Goal: Information Seeking & Learning: Learn about a topic

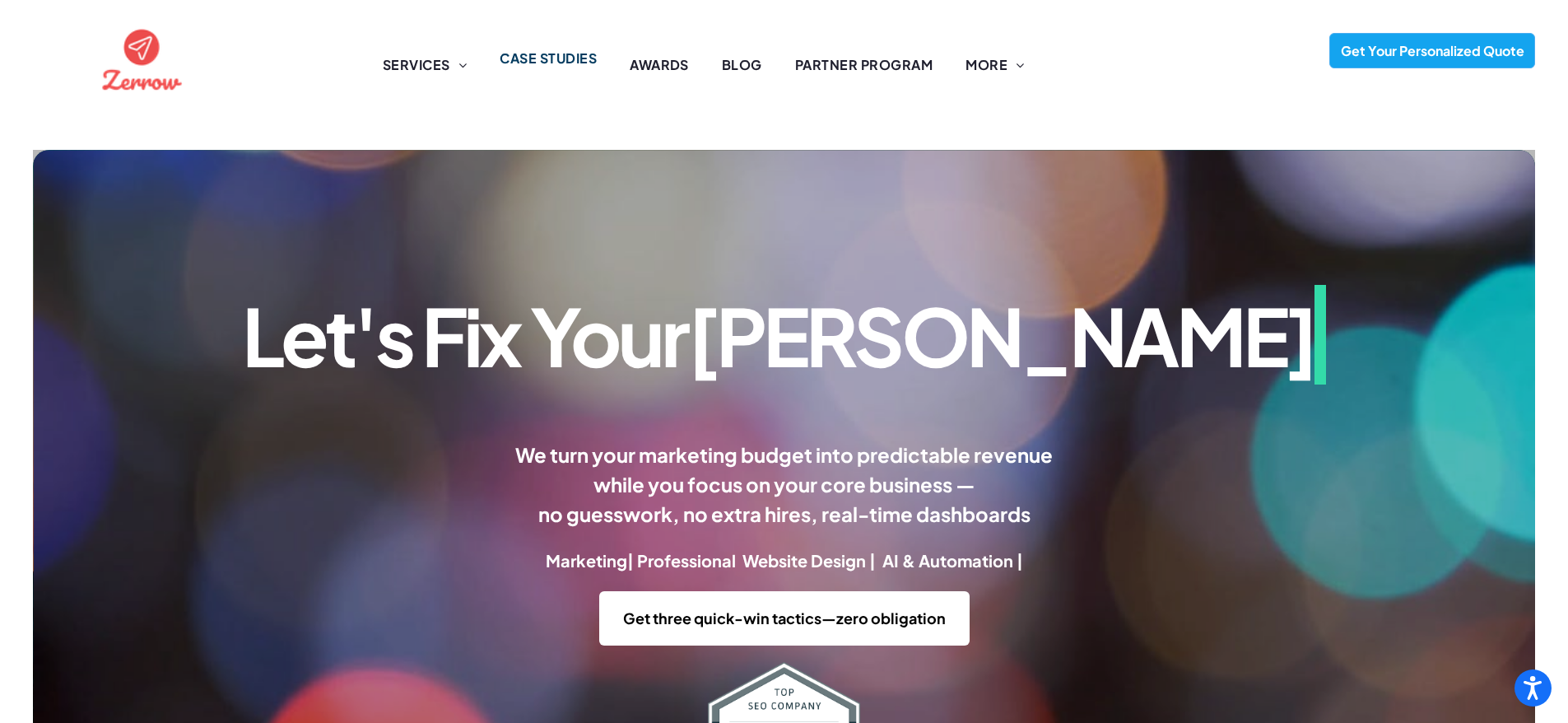
click at [557, 63] on span "CASE STUDIES" at bounding box center [548, 58] width 97 height 20
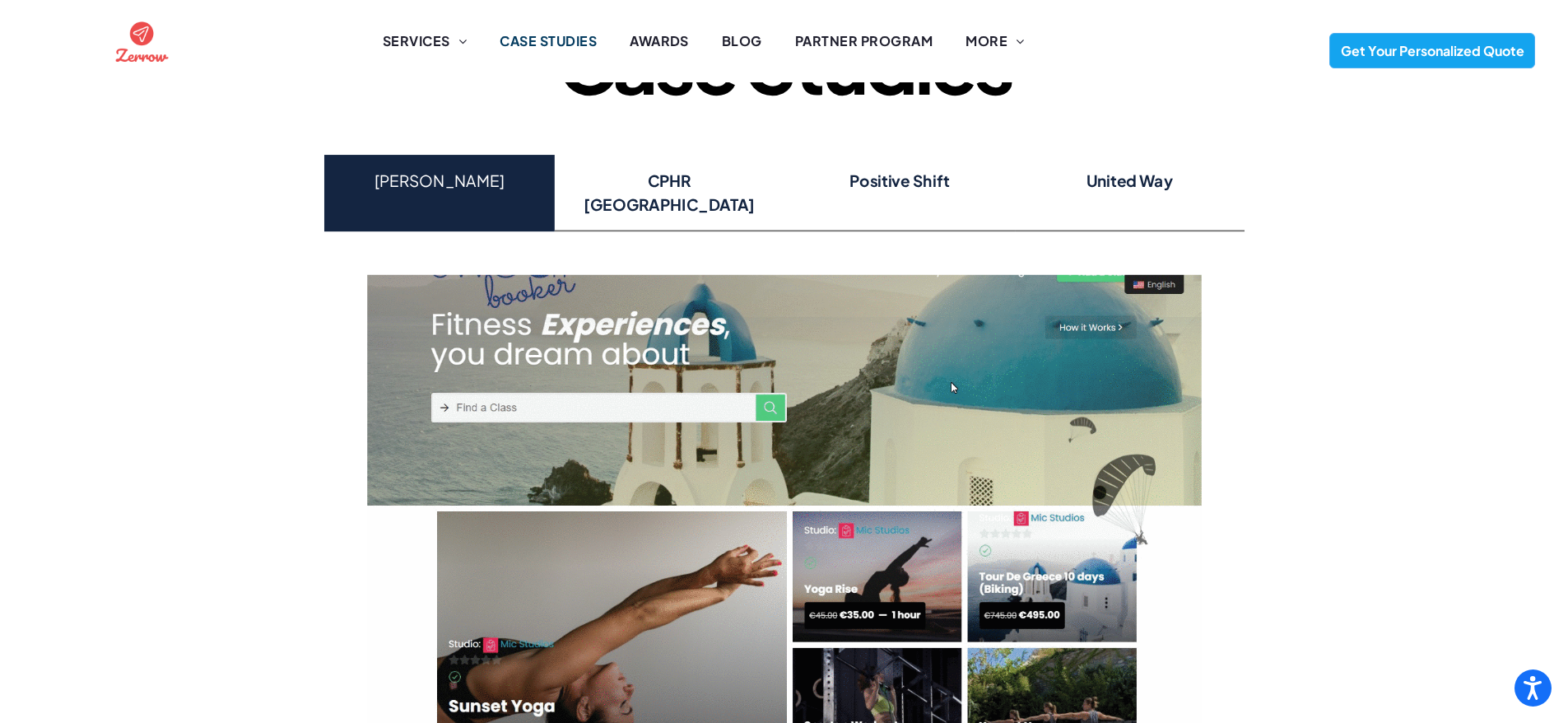
scroll to position [111, 0]
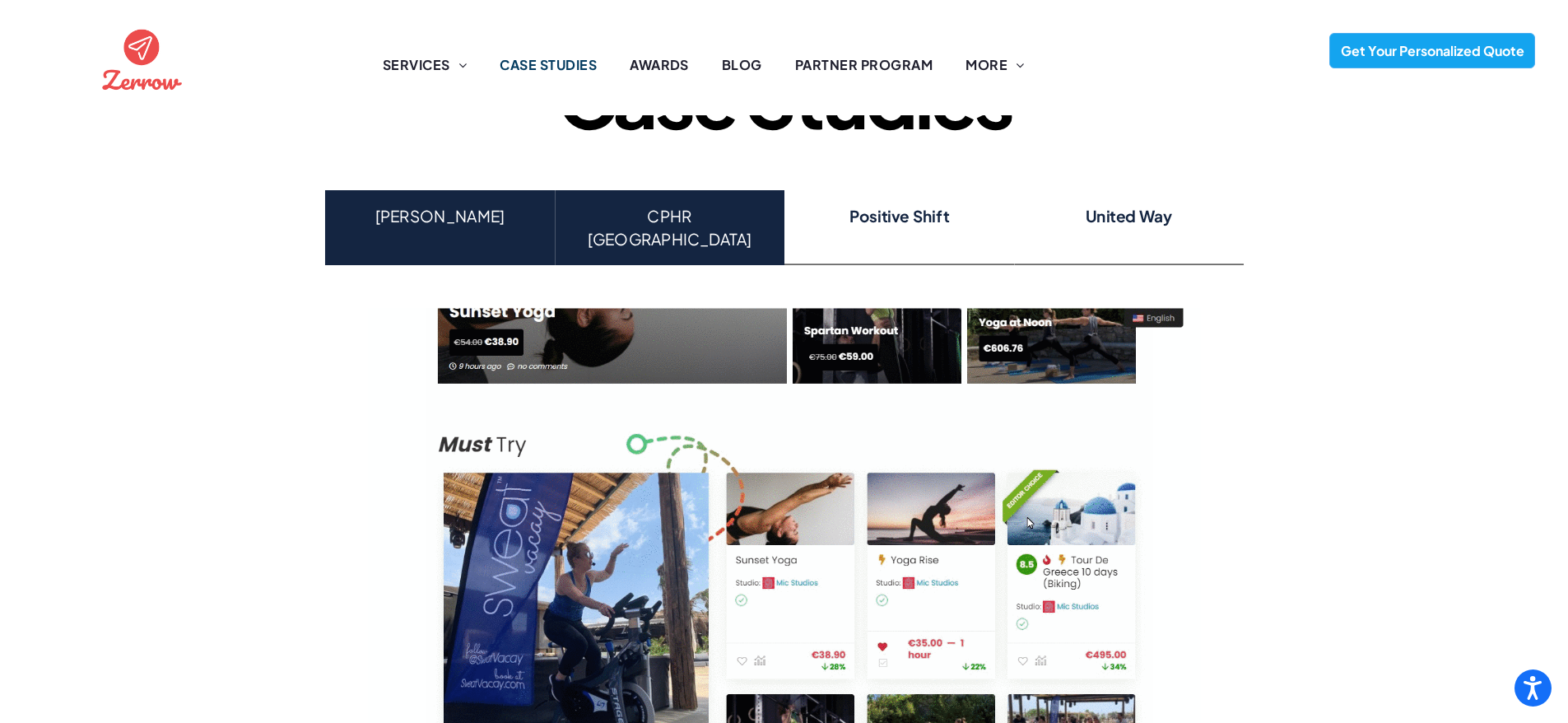
click at [673, 218] on h4 "CPHR [GEOGRAPHIC_DATA]" at bounding box center [669, 228] width 202 height 47
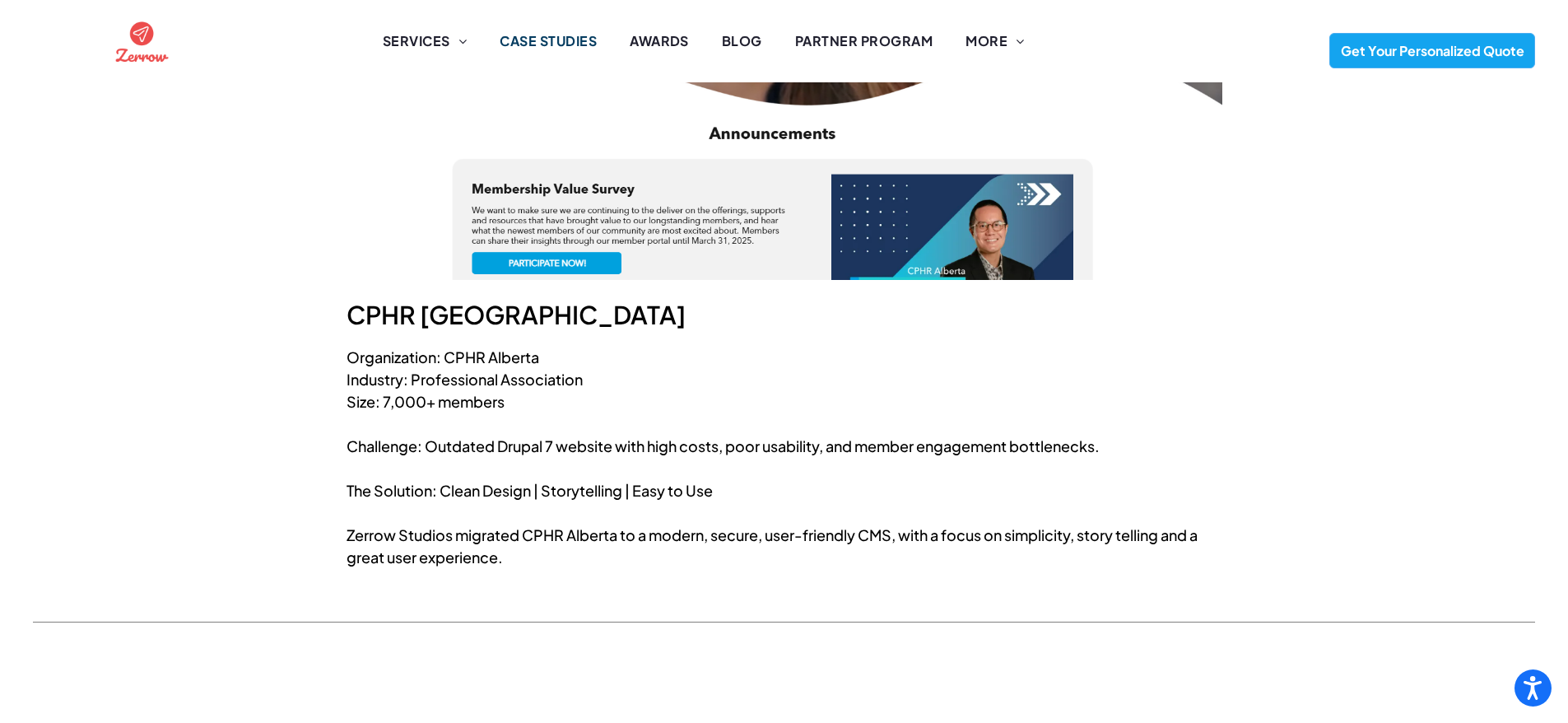
scroll to position [0, 0]
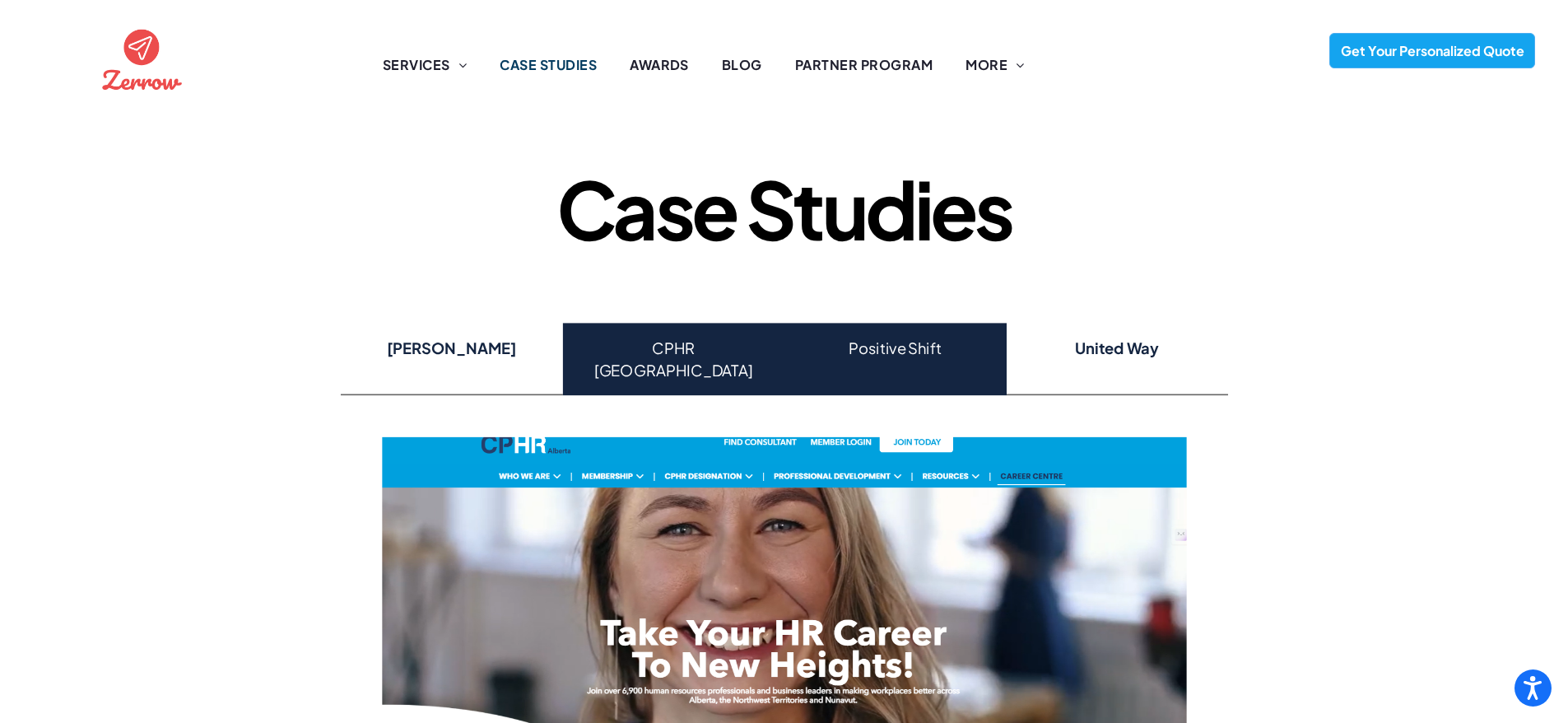
click at [903, 336] on h4 "Positive Shift" at bounding box center [895, 348] width 195 height 23
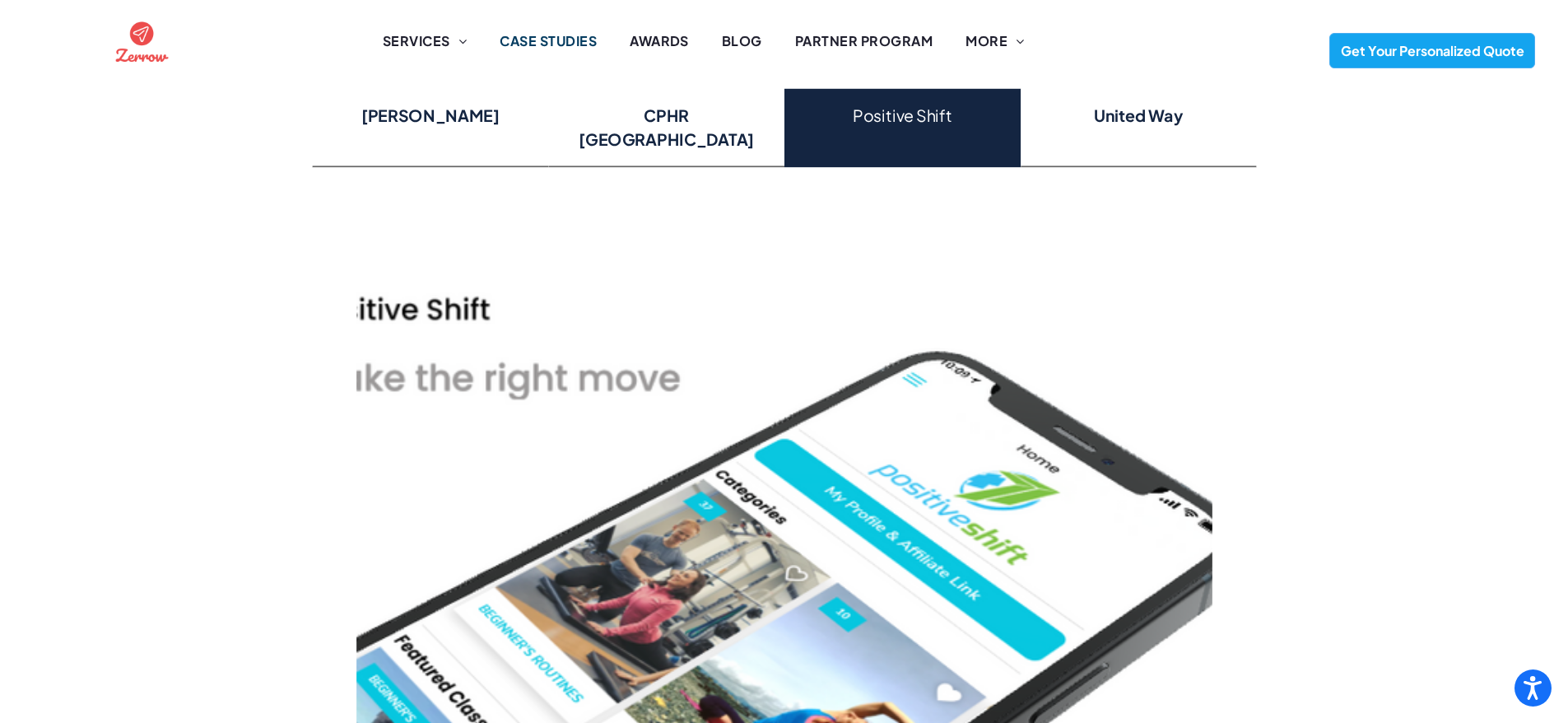
scroll to position [191, 0]
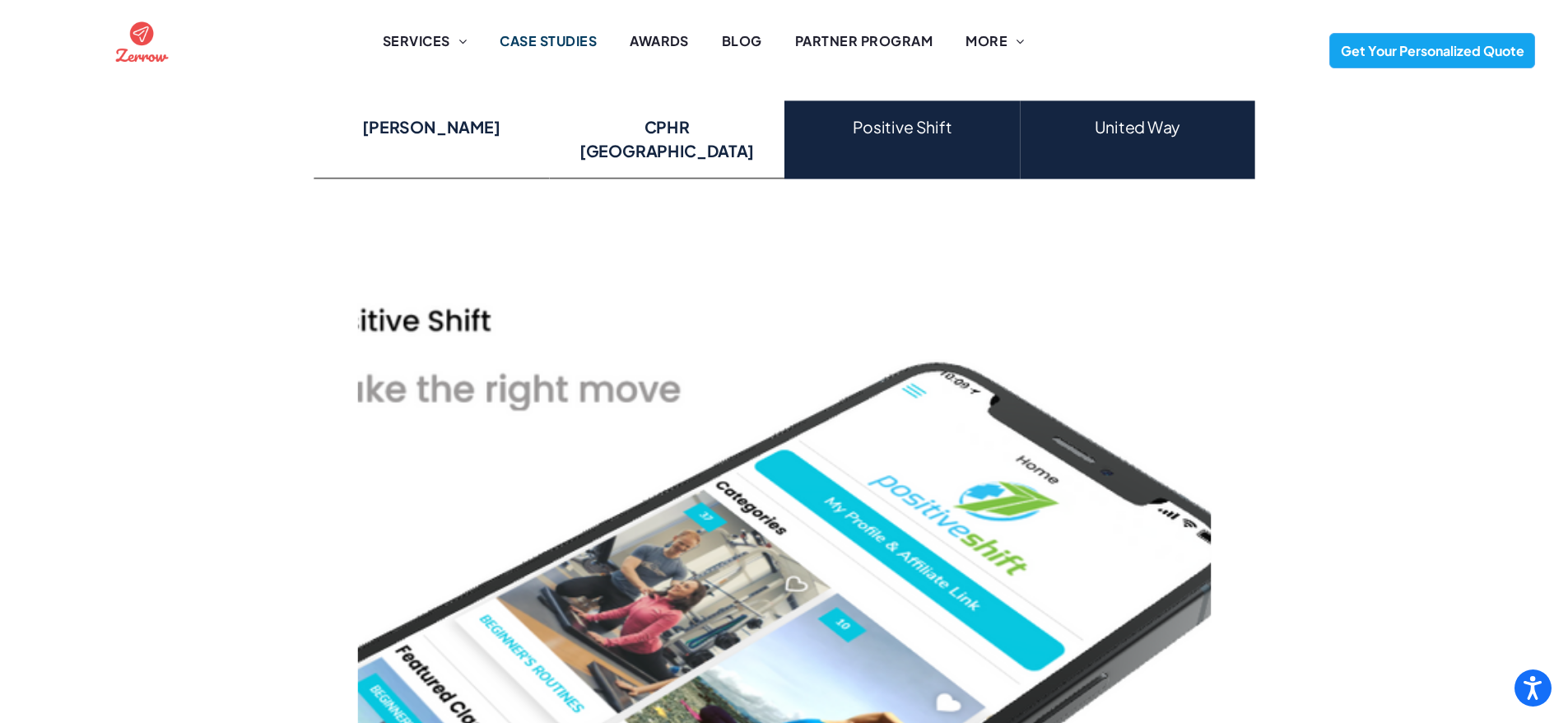
click at [1142, 116] on h4 "United Way" at bounding box center [1137, 127] width 207 height 23
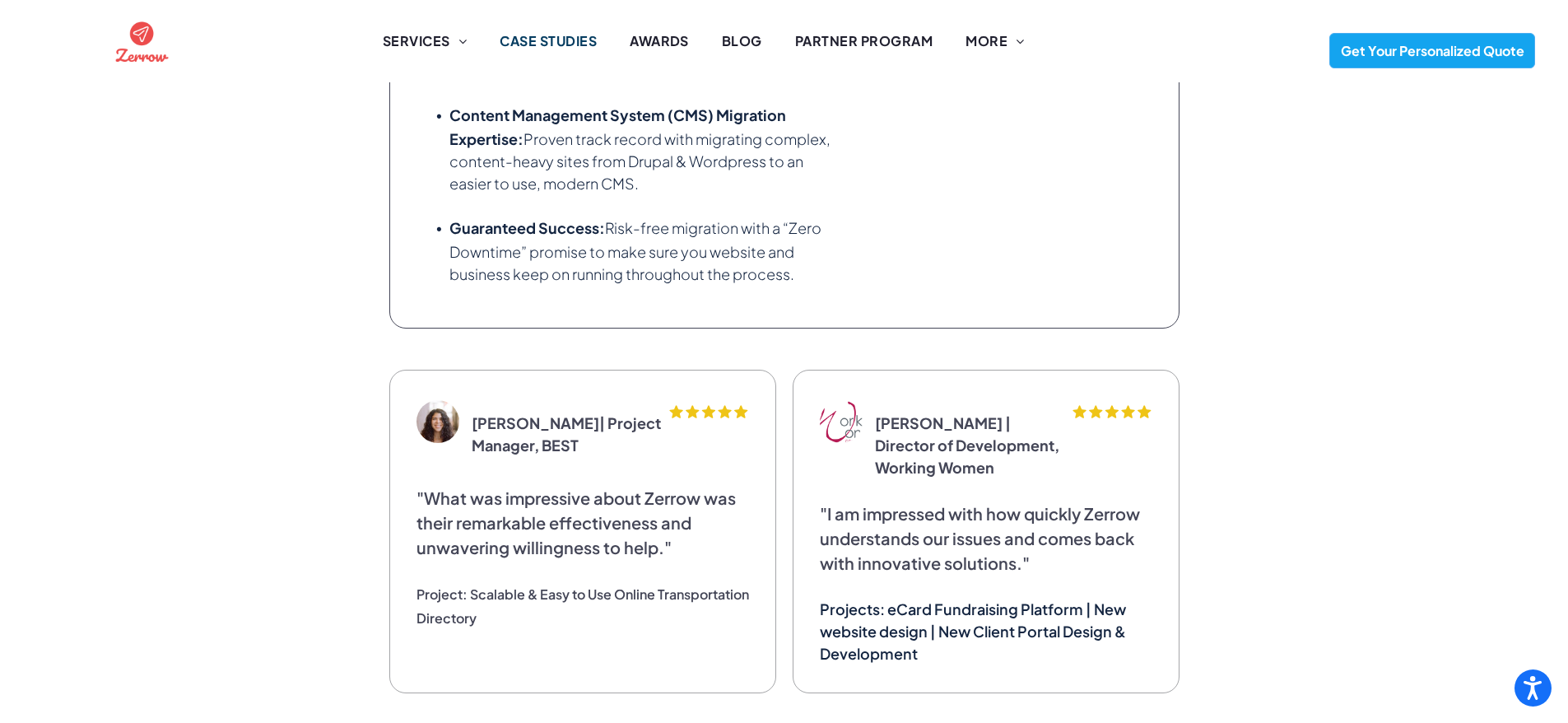
scroll to position [3708, 0]
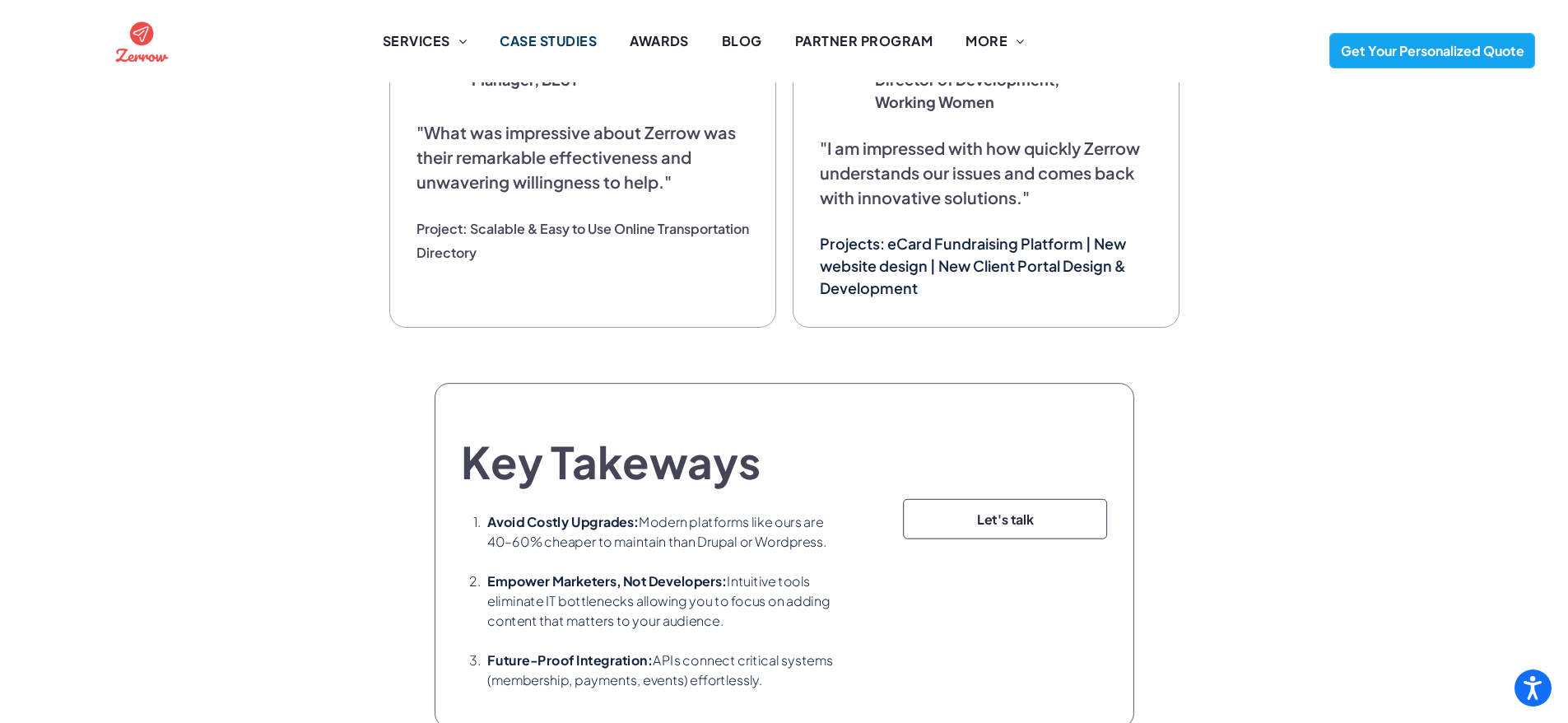
click at [137, 39] on img at bounding box center [142, 41] width 58 height 58
